Goal: Transaction & Acquisition: Purchase product/service

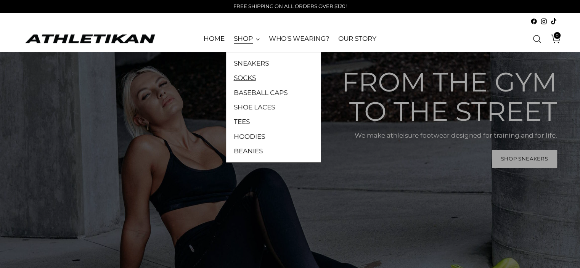
click at [248, 75] on link "SOCKS" at bounding box center [273, 78] width 79 height 10
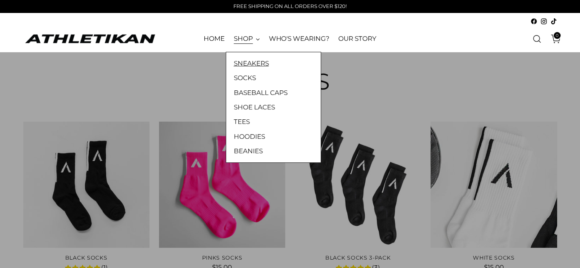
click at [256, 64] on link "SNEAKERS" at bounding box center [273, 63] width 79 height 10
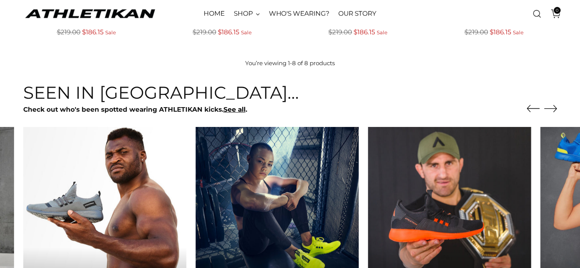
scroll to position [643, 0]
